Goal: Task Accomplishment & Management: Use online tool/utility

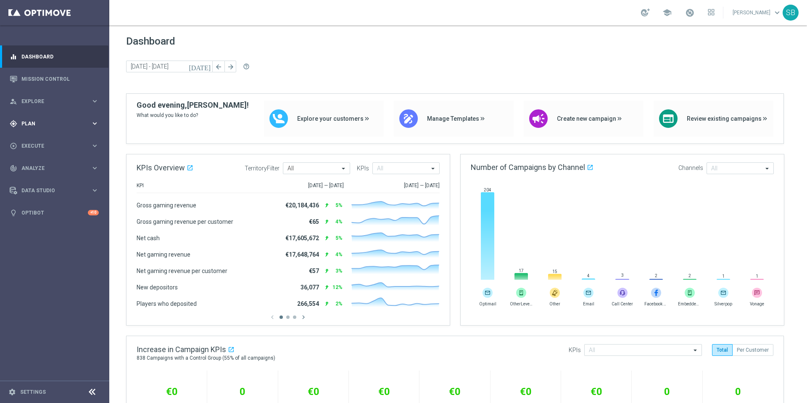
click at [34, 124] on span "Plan" at bounding box center [55, 123] width 69 height 5
click at [41, 141] on link "Target Groups" at bounding box center [55, 140] width 66 height 7
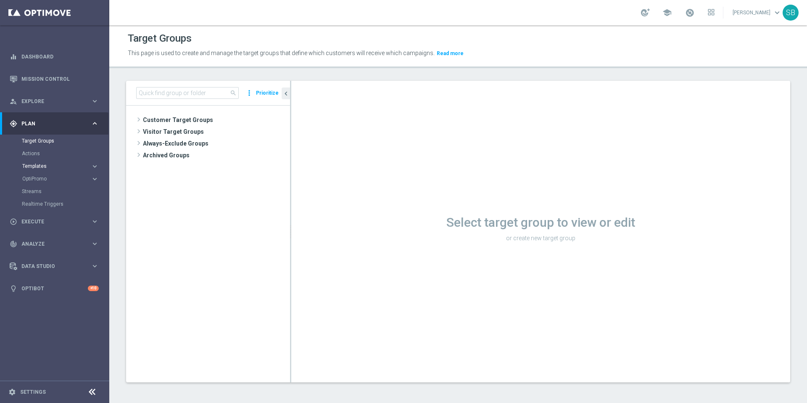
click at [38, 166] on span "Templates" at bounding box center [52, 166] width 60 height 5
click at [36, 179] on link "Optimail" at bounding box center [56, 178] width 61 height 7
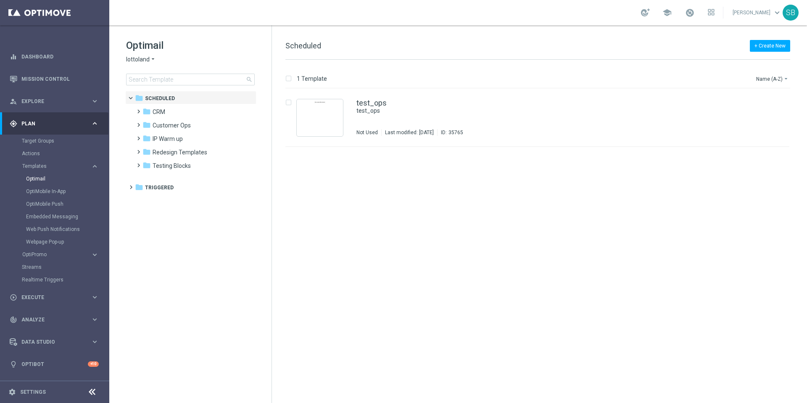
click at [152, 60] on icon "arrow_drop_down" at bounding box center [153, 59] width 7 height 8
click at [0, 0] on span "[DOMAIN_NAME]" at bounding box center [0, 0] width 0 height 0
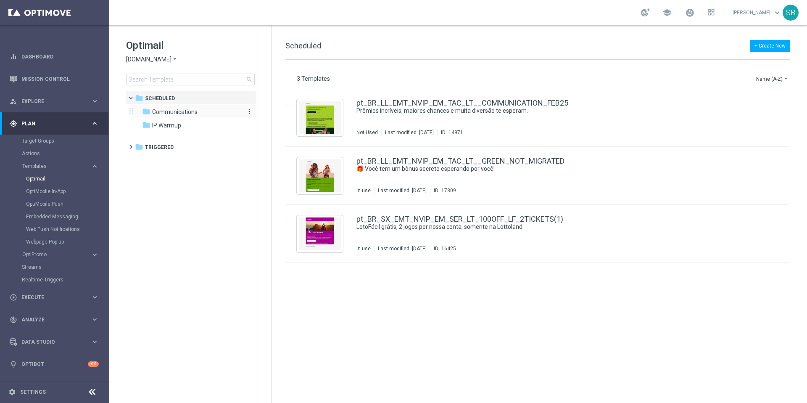
click at [165, 116] on div "folder Communications" at bounding box center [190, 112] width 97 height 10
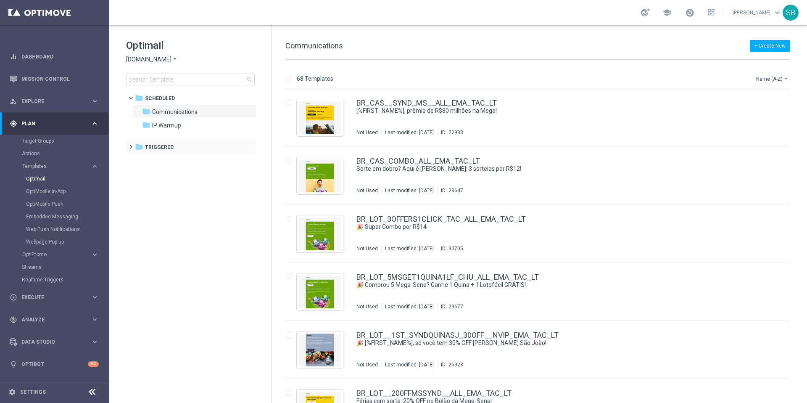
click at [130, 145] on span at bounding box center [129, 142] width 4 height 3
click at [139, 158] on span at bounding box center [137, 156] width 4 height 3
click at [158, 174] on icon "folder" at bounding box center [155, 173] width 8 height 8
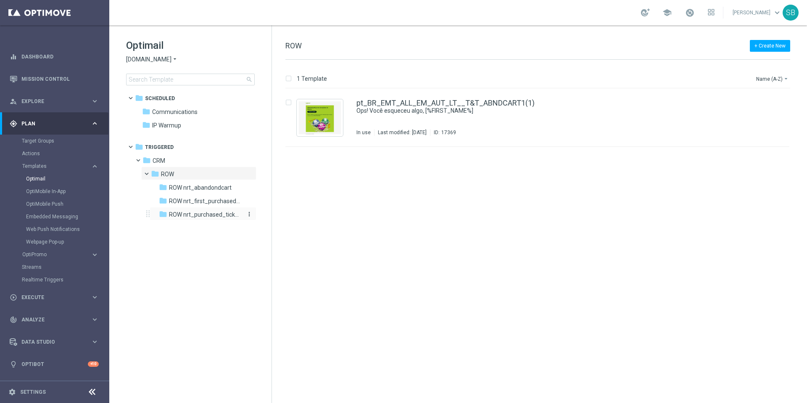
click at [180, 216] on span "ROW nrt_purchased_tickets" at bounding box center [205, 215] width 73 height 8
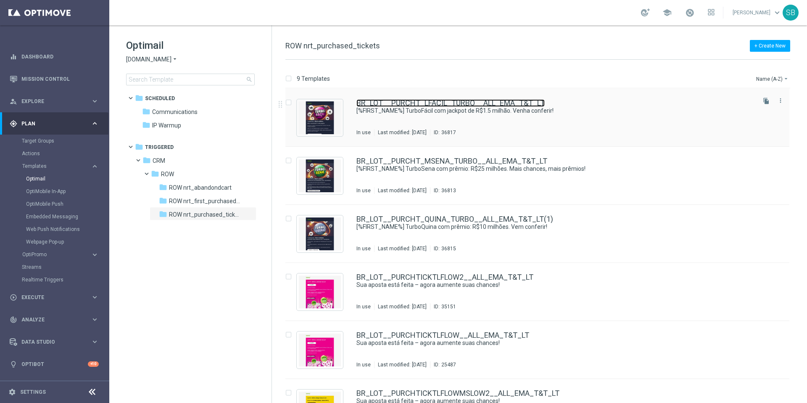
click at [390, 103] on link "BR_LOT__PURCHT_LFACIL_TURBO__ALL_EMA_T&T_LT" at bounding box center [451, 103] width 188 height 8
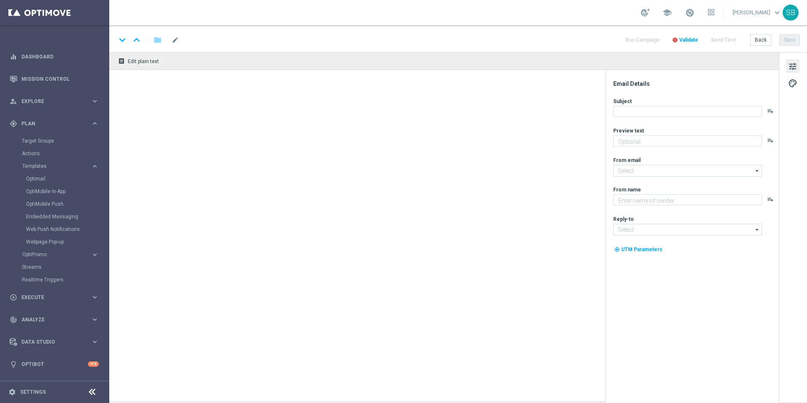
type textarea "Mais vencedores a cada jogada"
type input "[EMAIL_ADDRESS][DOMAIN_NAME]"
type textarea "[DOMAIN_NAME]"
type input "[EMAIL_ADDRESS][DOMAIN_NAME]"
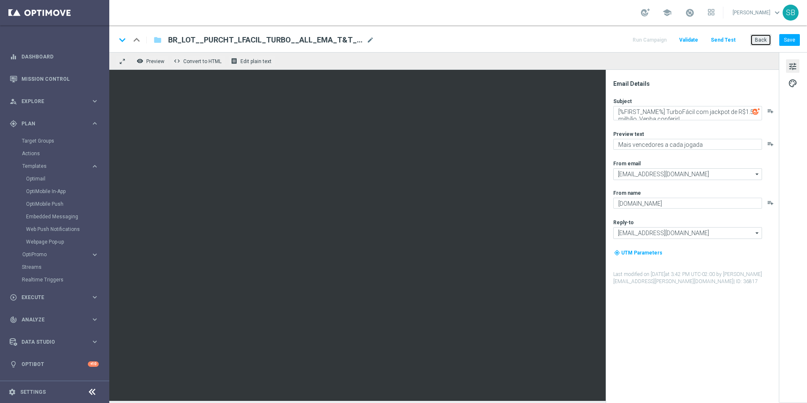
click at [759, 40] on button "Back" at bounding box center [760, 40] width 21 height 12
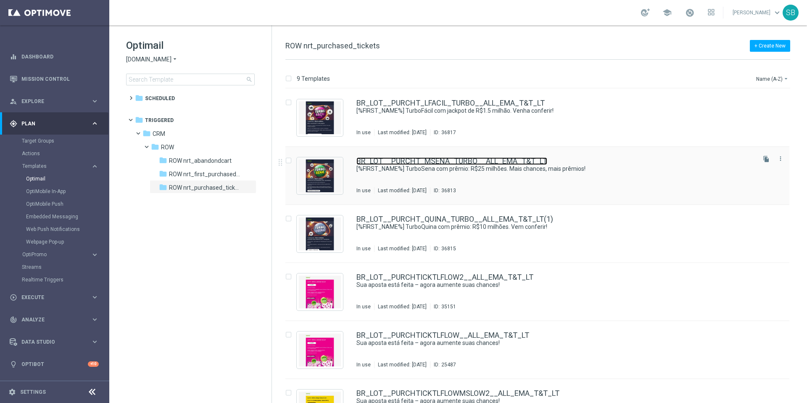
click at [447, 159] on link "BR_LOT__PURCHT_MSENA_TURBO__ALL_EMA_T&T_LT" at bounding box center [452, 161] width 191 height 8
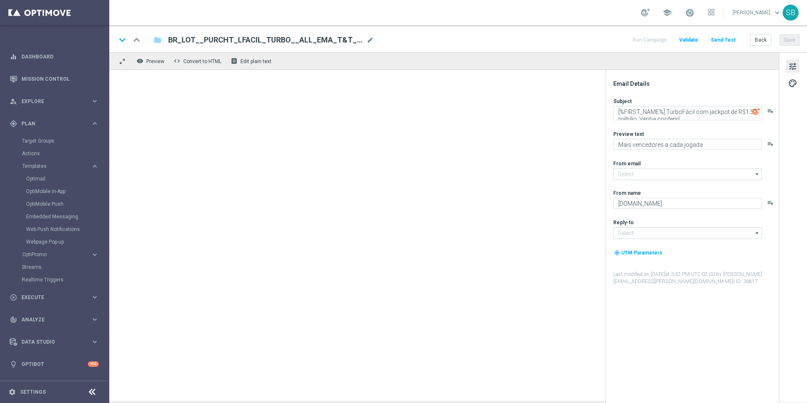
type input "[EMAIL_ADDRESS][DOMAIN_NAME]"
type textarea "[%FIRST_NAME%] TurboSena com prêmio: R$25 milhões. Mais chances, mais prêmios!"
type textarea "Ganhe em um instantâneo com TurboSena"
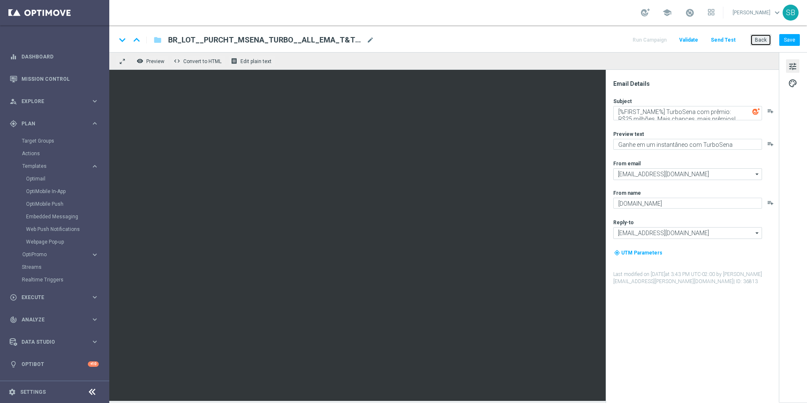
click at [767, 40] on button "Back" at bounding box center [760, 40] width 21 height 12
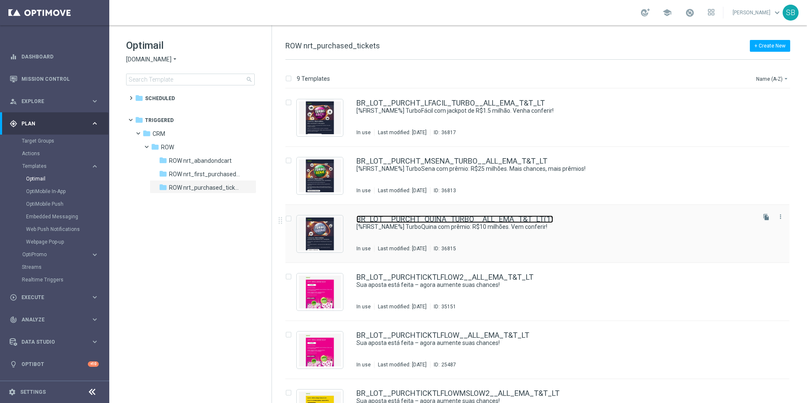
click at [434, 217] on link "BR_LOT__PURCHT_QUINA_TURBO__ALL_EMA_T&T_LT(1)" at bounding box center [455, 219] width 197 height 8
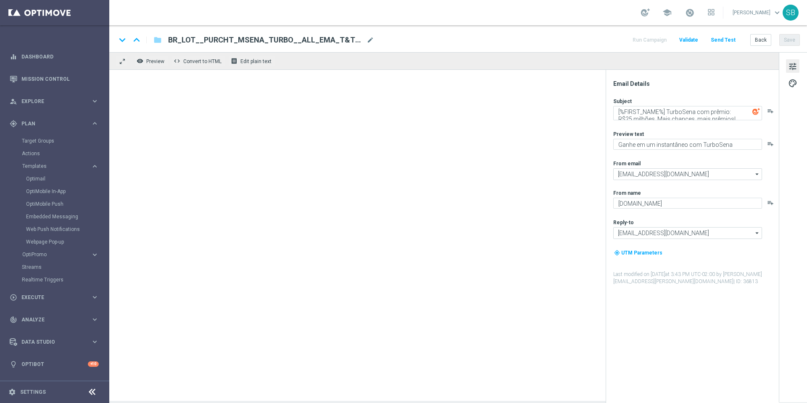
type textarea "[%FIRST_NAME%] TurboQuina com prêmio: R$10 milhões. Vem conferir!"
type textarea "Aumente suas chances com TurboQuina"
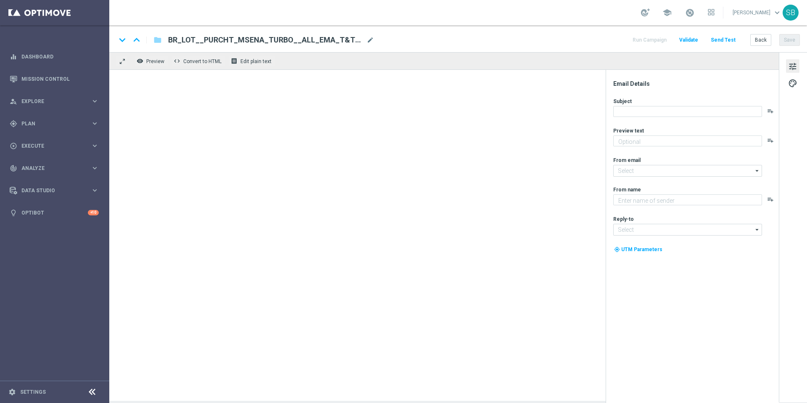
type textarea "Ganhe em um instantâneo com TurboSena"
type input "[EMAIL_ADDRESS][DOMAIN_NAME]"
type textarea "[DOMAIN_NAME]"
type input "[EMAIL_ADDRESS][DOMAIN_NAME]"
